Goal: Task Accomplishment & Management: Manage account settings

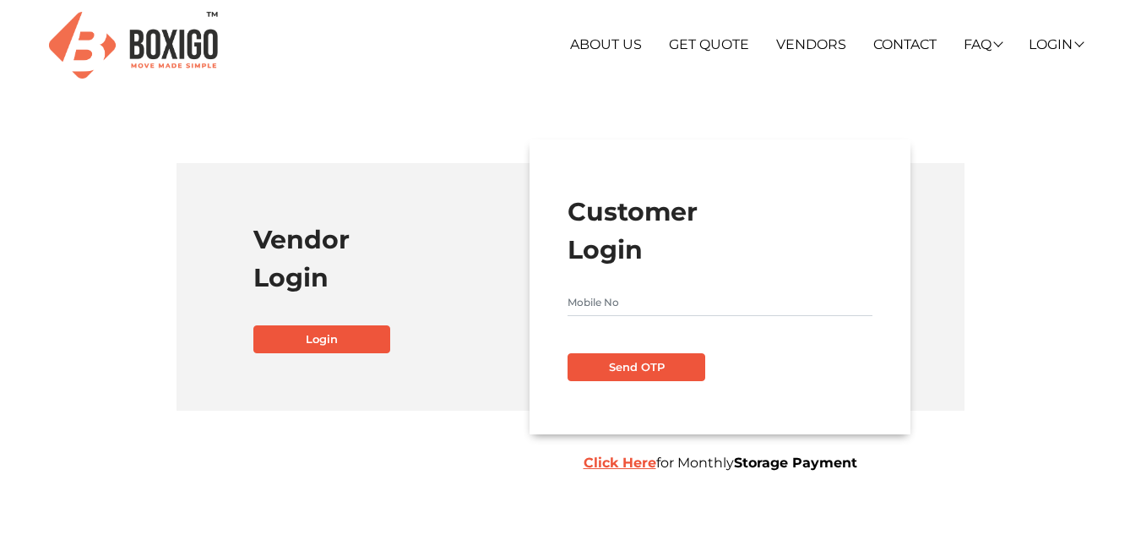
click at [621, 302] on input "text" at bounding box center [720, 302] width 305 height 27
type input "9493184766"
click at [671, 368] on button "Send OTP" at bounding box center [636, 367] width 137 height 29
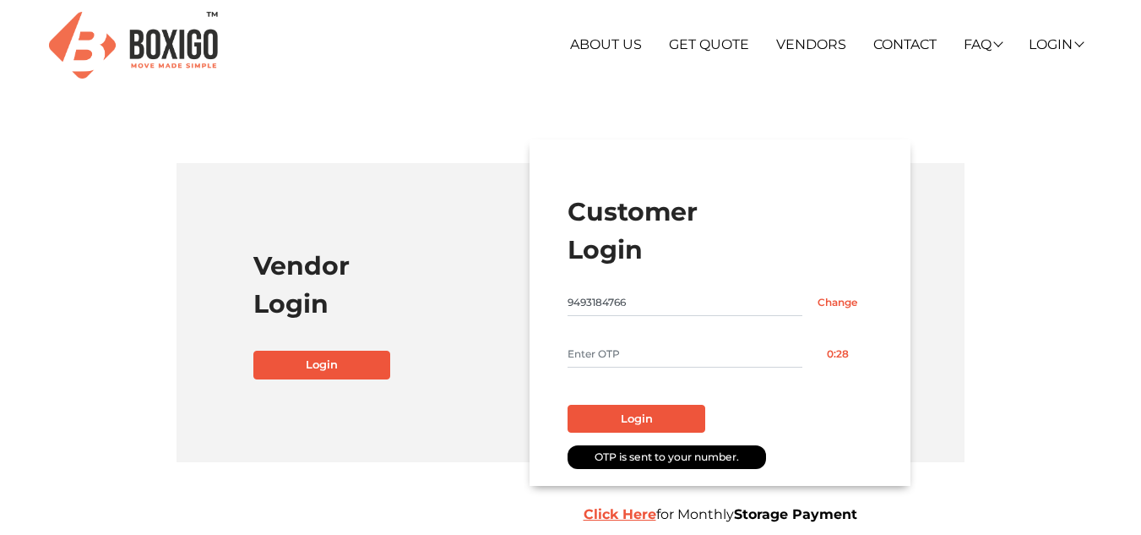
click at [666, 362] on input "text" at bounding box center [685, 353] width 235 height 27
type input "7035"
click at [644, 418] on button "Login" at bounding box center [636, 419] width 137 height 29
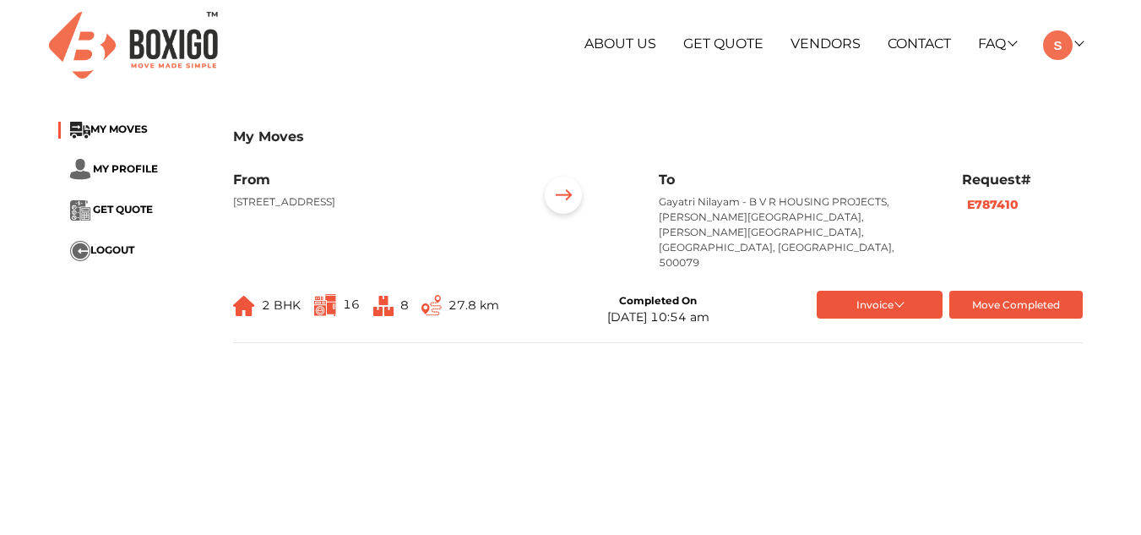
click at [998, 197] on b "E787410" at bounding box center [993, 204] width 52 height 15
